Goal: Information Seeking & Learning: Learn about a topic

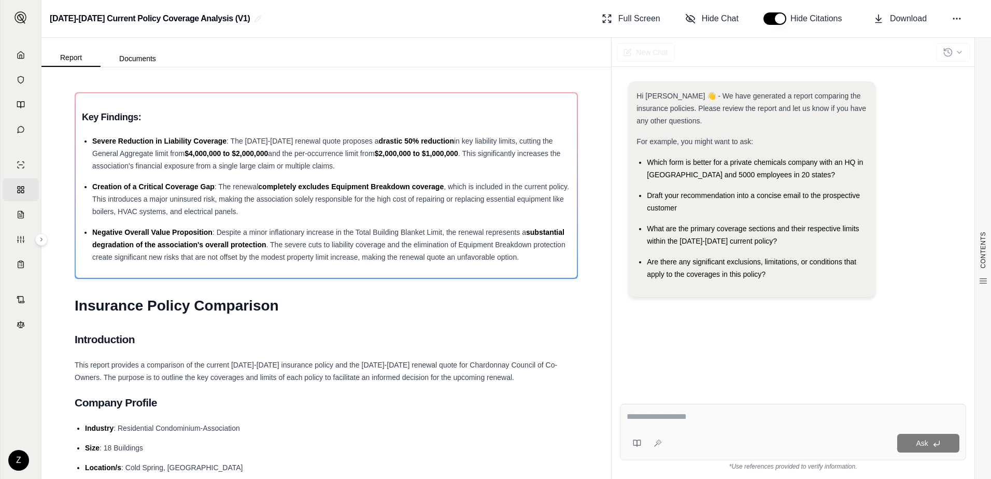
scroll to position [622, 0]
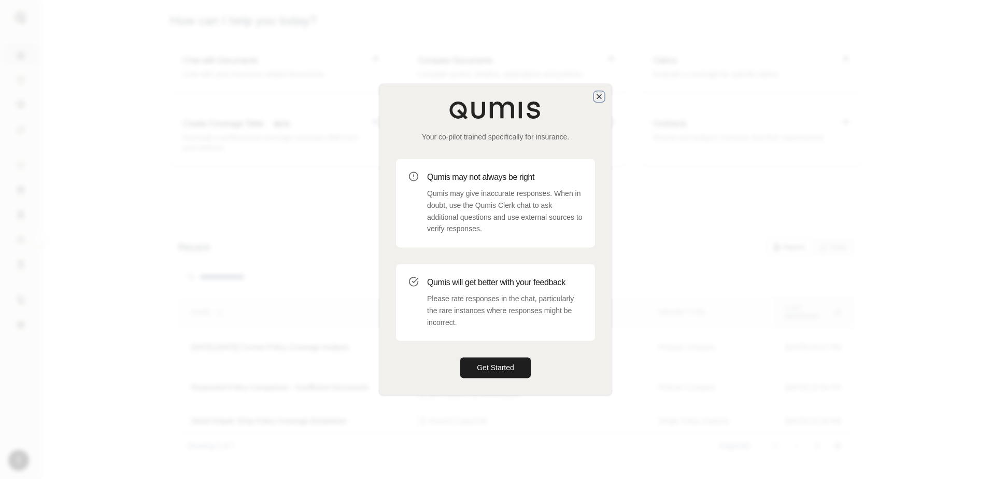
click at [599, 97] on icon "button" at bounding box center [599, 96] width 8 height 8
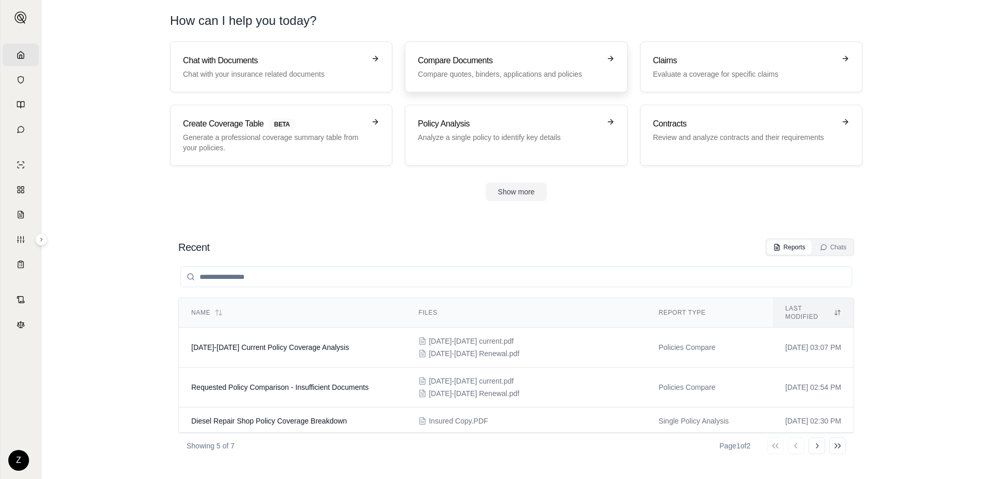
click at [540, 61] on h3 "Compare Documents" at bounding box center [509, 60] width 182 height 12
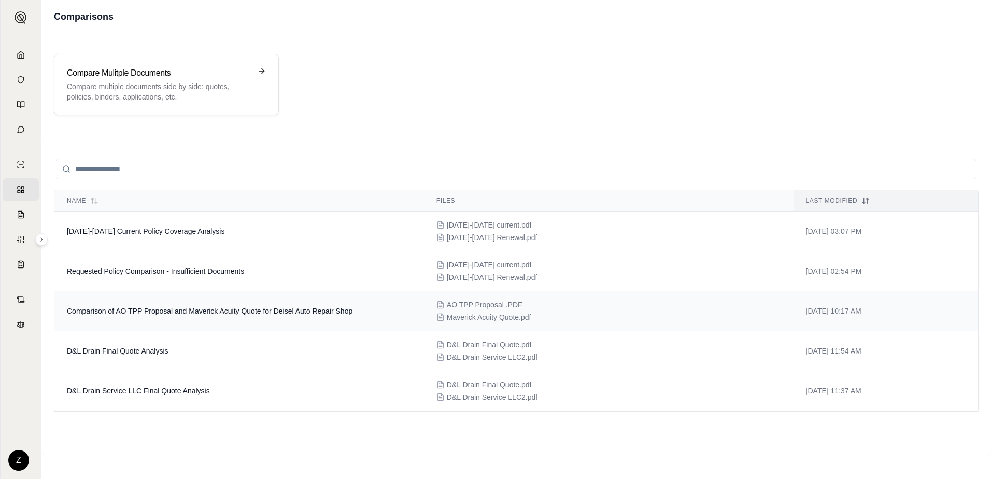
click at [379, 308] on td "Comparison of AO TPP Proposal and Maverick Acuity Quote for Deisel Auto Repair …" at bounding box center [238, 311] width 369 height 40
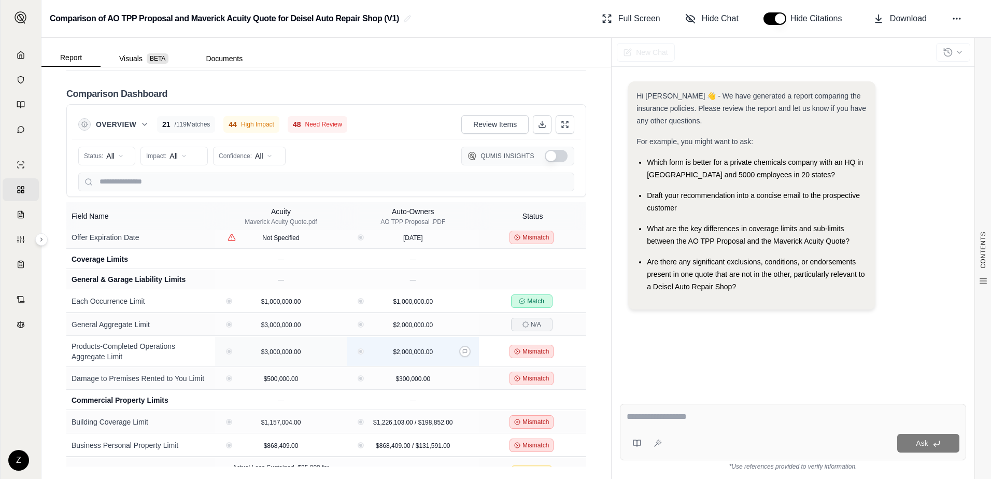
scroll to position [414, 0]
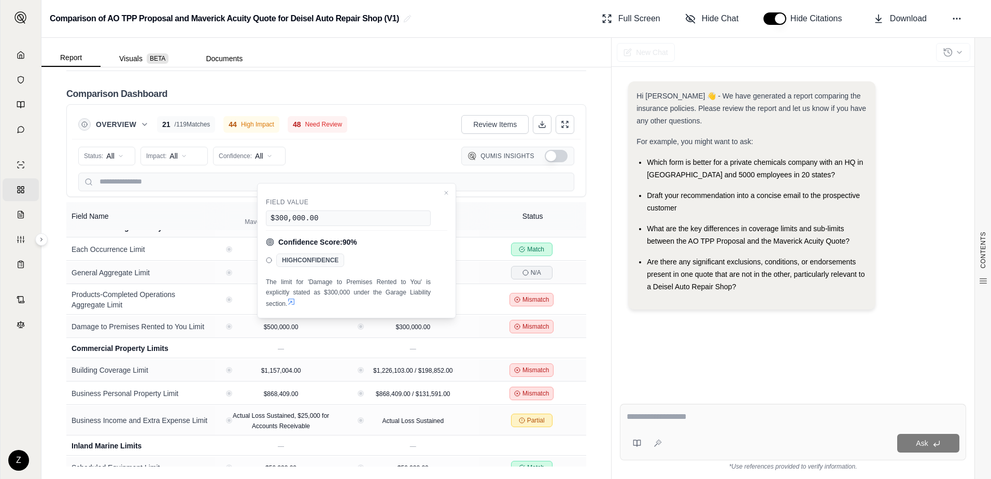
click at [402, 149] on div "Status: All Impact: All Confidence: All Qumis Insights" at bounding box center [326, 156] width 496 height 21
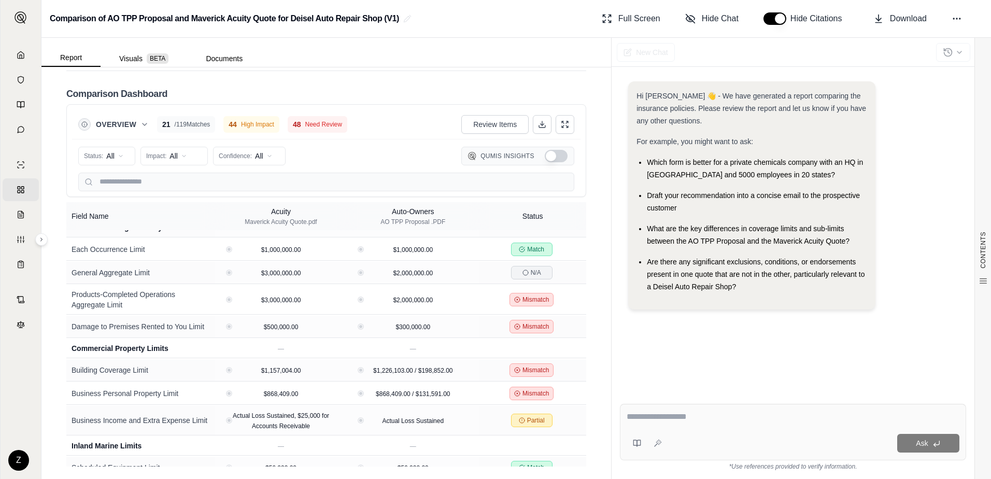
click at [411, 124] on div "Overview 21 / 119 Matches 44 High Impact 48 Need Review Review Items" at bounding box center [326, 124] width 496 height 21
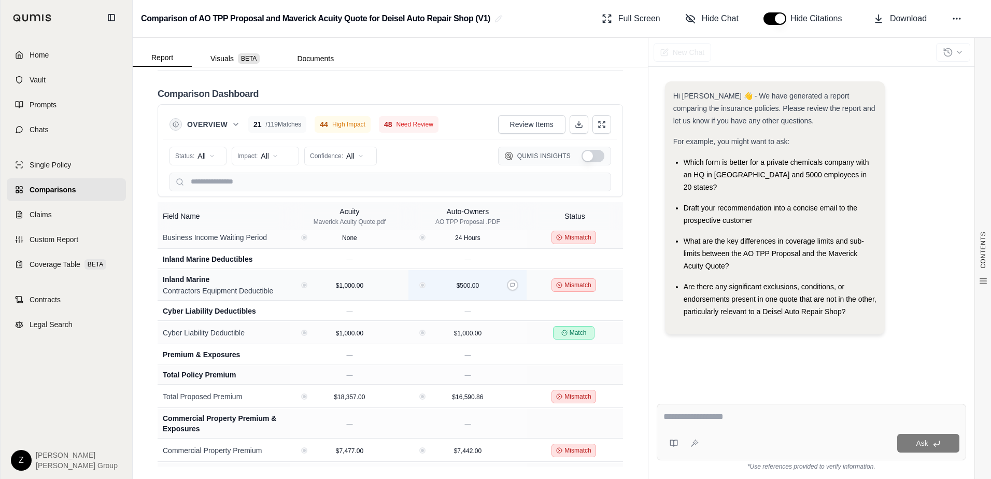
scroll to position [1104, 0]
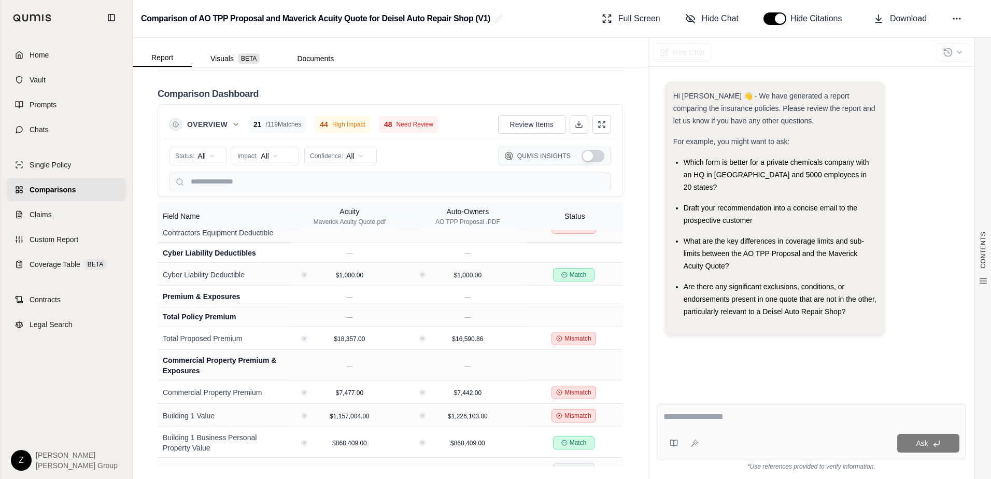
click at [581, 153] on button "Show Qumis Insights" at bounding box center [592, 156] width 23 height 12
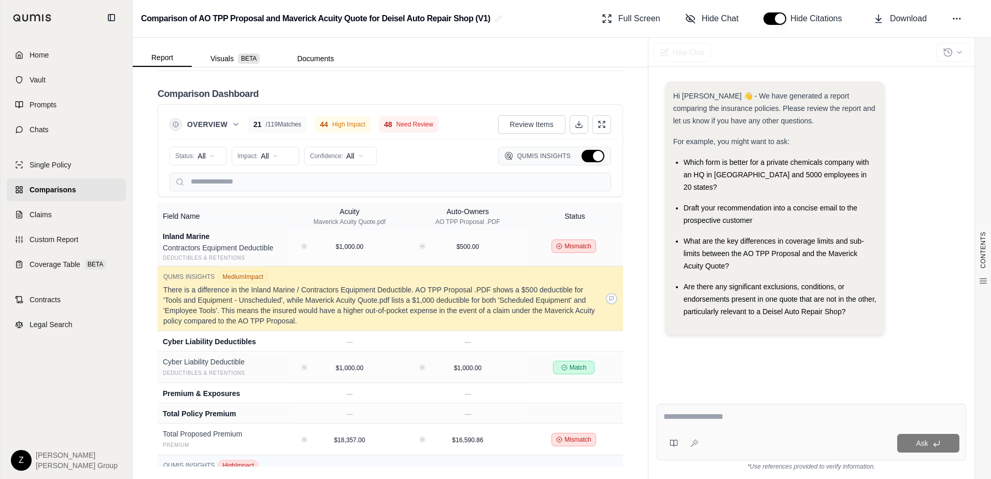
scroll to position [2530, 0]
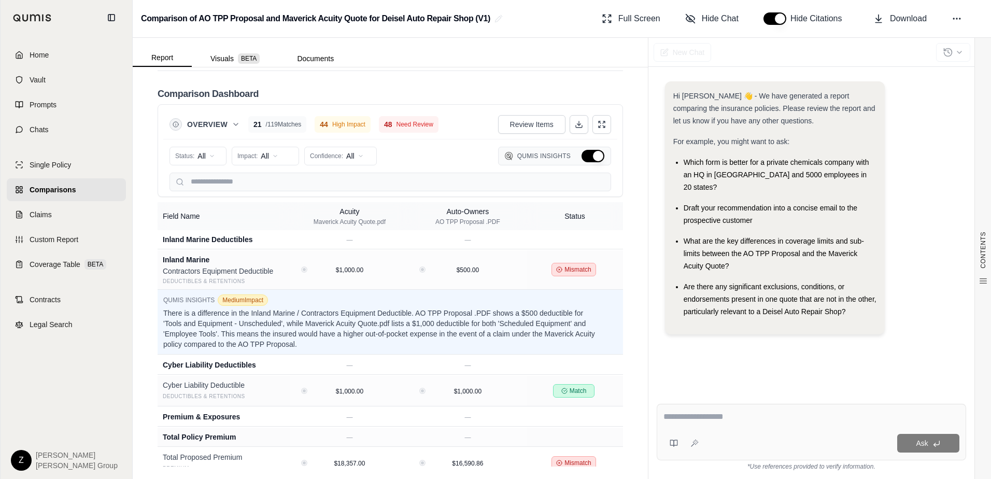
click at [590, 160] on button "Hide Qumis Insights" at bounding box center [592, 156] width 23 height 12
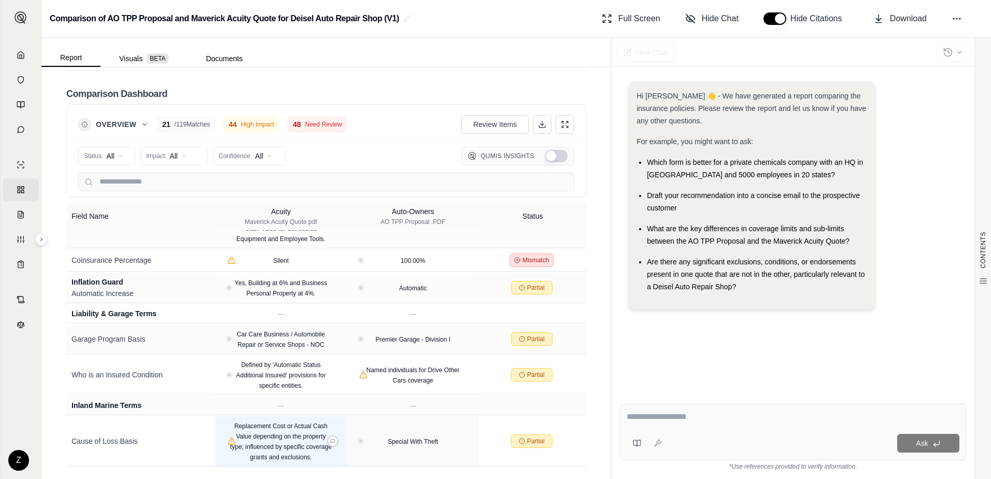
scroll to position [2078, 0]
click at [42, 235] on button at bounding box center [41, 239] width 12 height 12
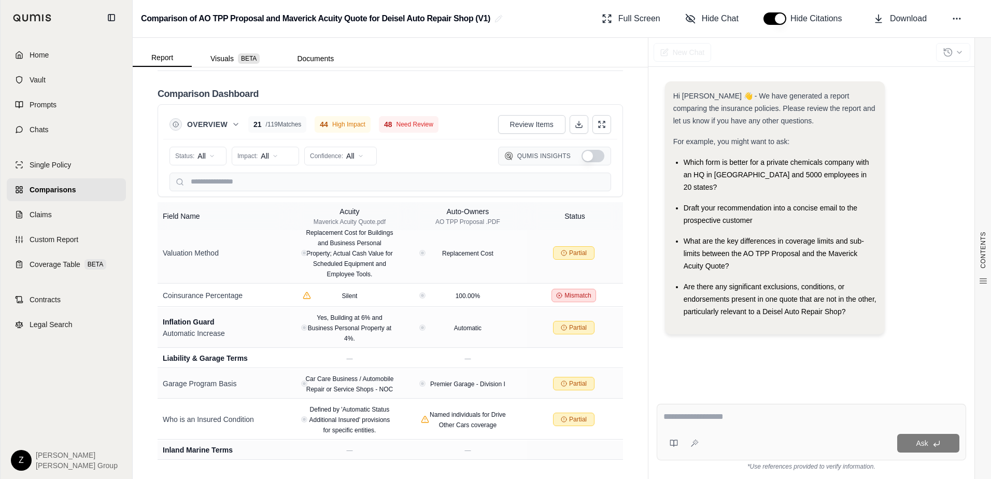
scroll to position [2801, 0]
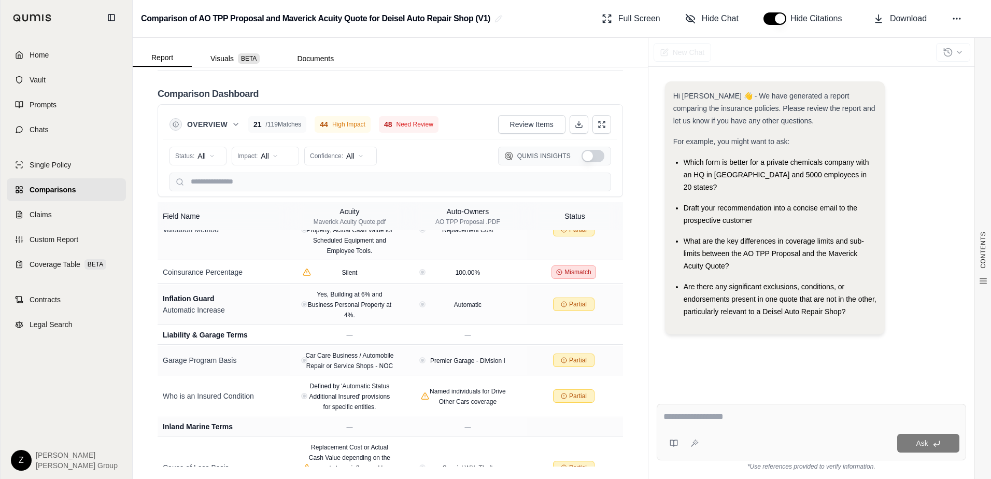
click at [413, 157] on div "Status: All Impact: All Confidence: All Qumis Insights" at bounding box center [389, 156] width 441 height 21
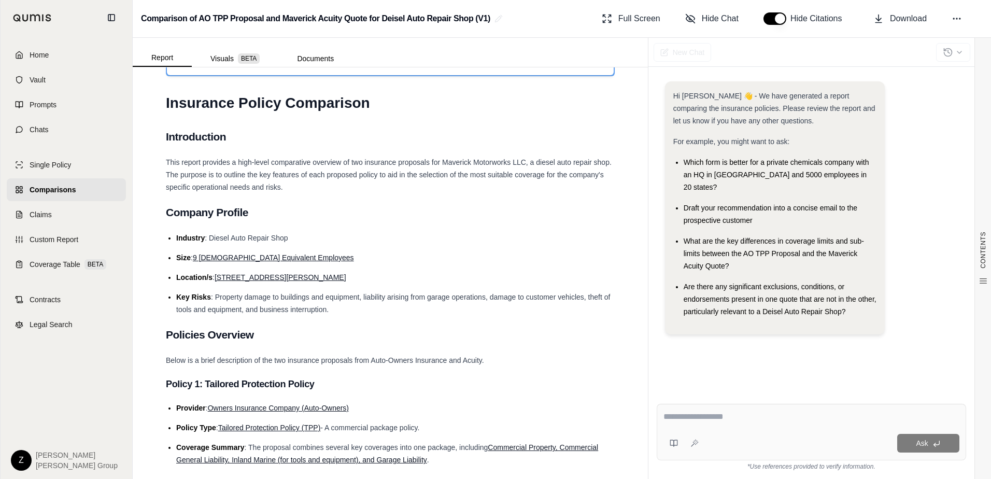
scroll to position [0, 0]
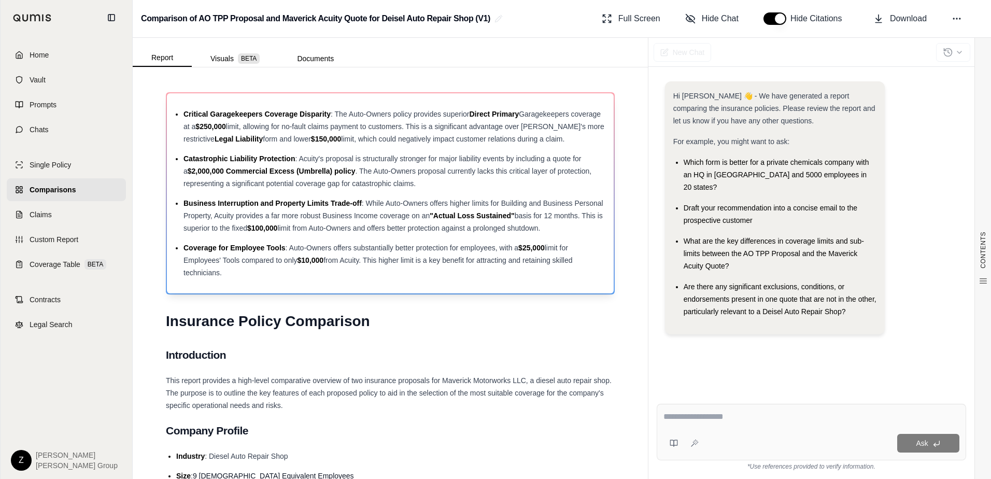
drag, startPoint x: 251, startPoint y: 275, endPoint x: 191, endPoint y: 222, distance: 79.3
click at [191, 222] on ul "Critical Garagekeepers Coverage Disparity : The Auto-Owners policy provides sup…" at bounding box center [390, 193] width 434 height 171
click at [366, 280] on div "Critical Garagekeepers Coverage Disparity : The Auto-Owners policy provides sup…" at bounding box center [390, 193] width 447 height 200
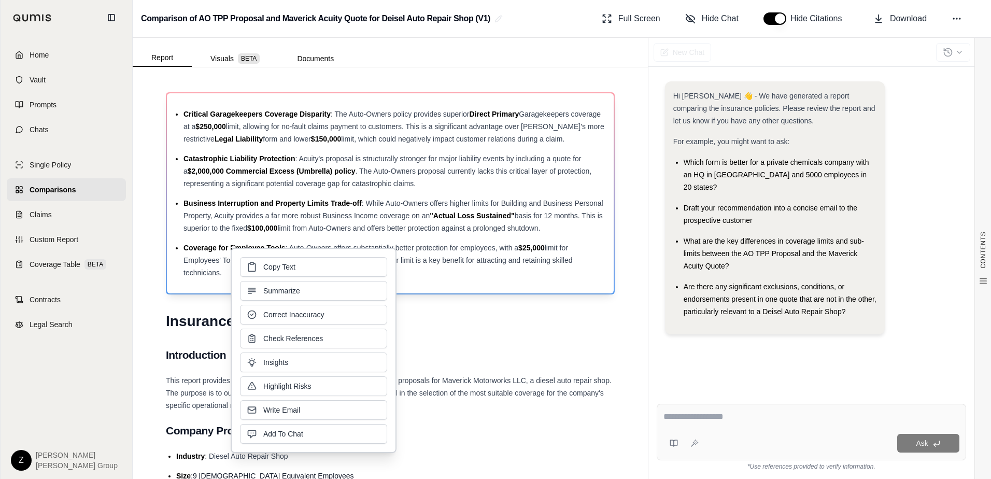
click at [497, 284] on div "Critical Garagekeepers Coverage Disparity : The Auto-Owners policy provides sup…" at bounding box center [390, 193] width 447 height 200
